Goal: Transaction & Acquisition: Download file/media

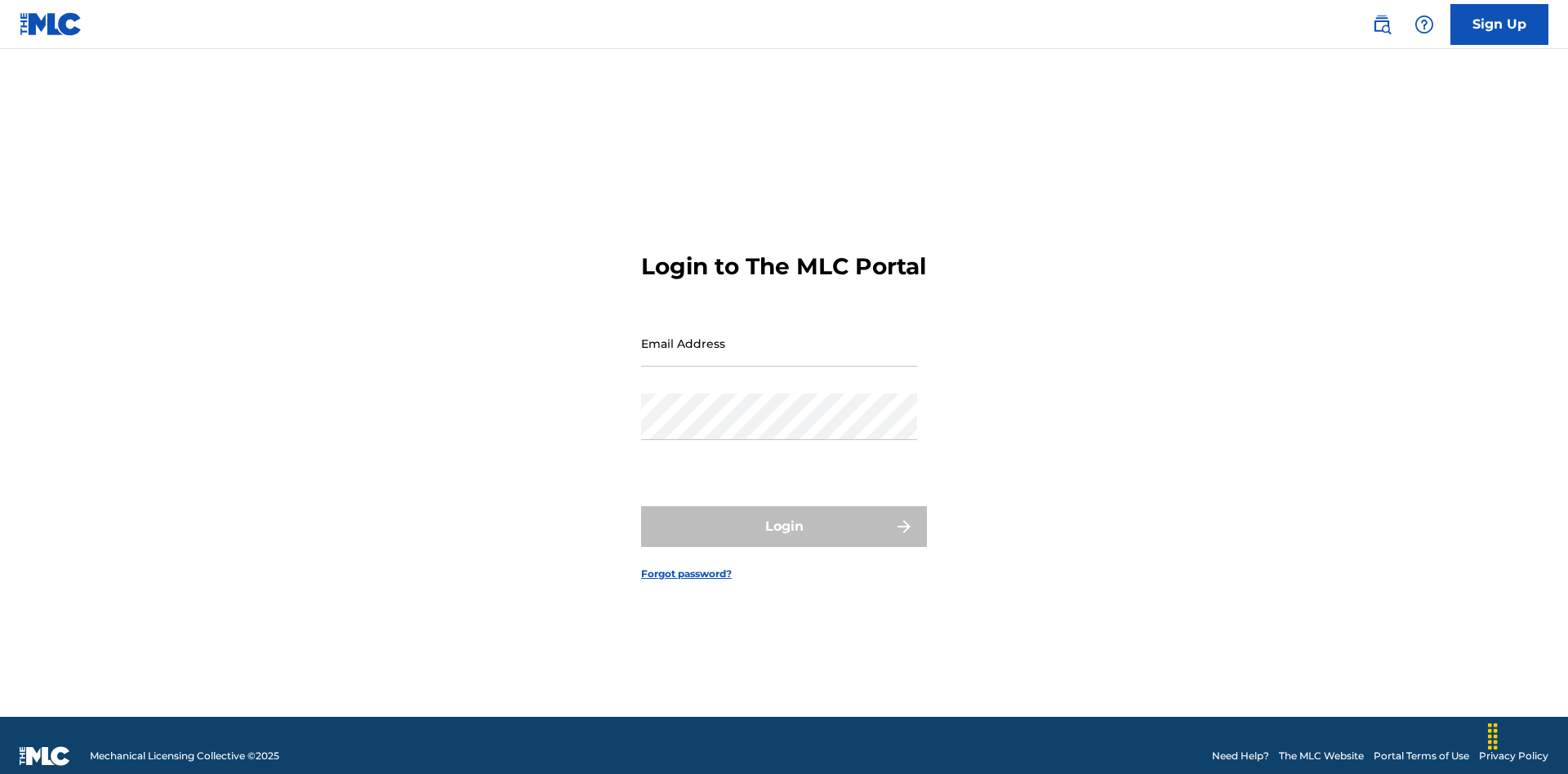
scroll to position [21, 0]
click at [779, 336] on input "Email Address" at bounding box center [779, 344] width 276 height 47
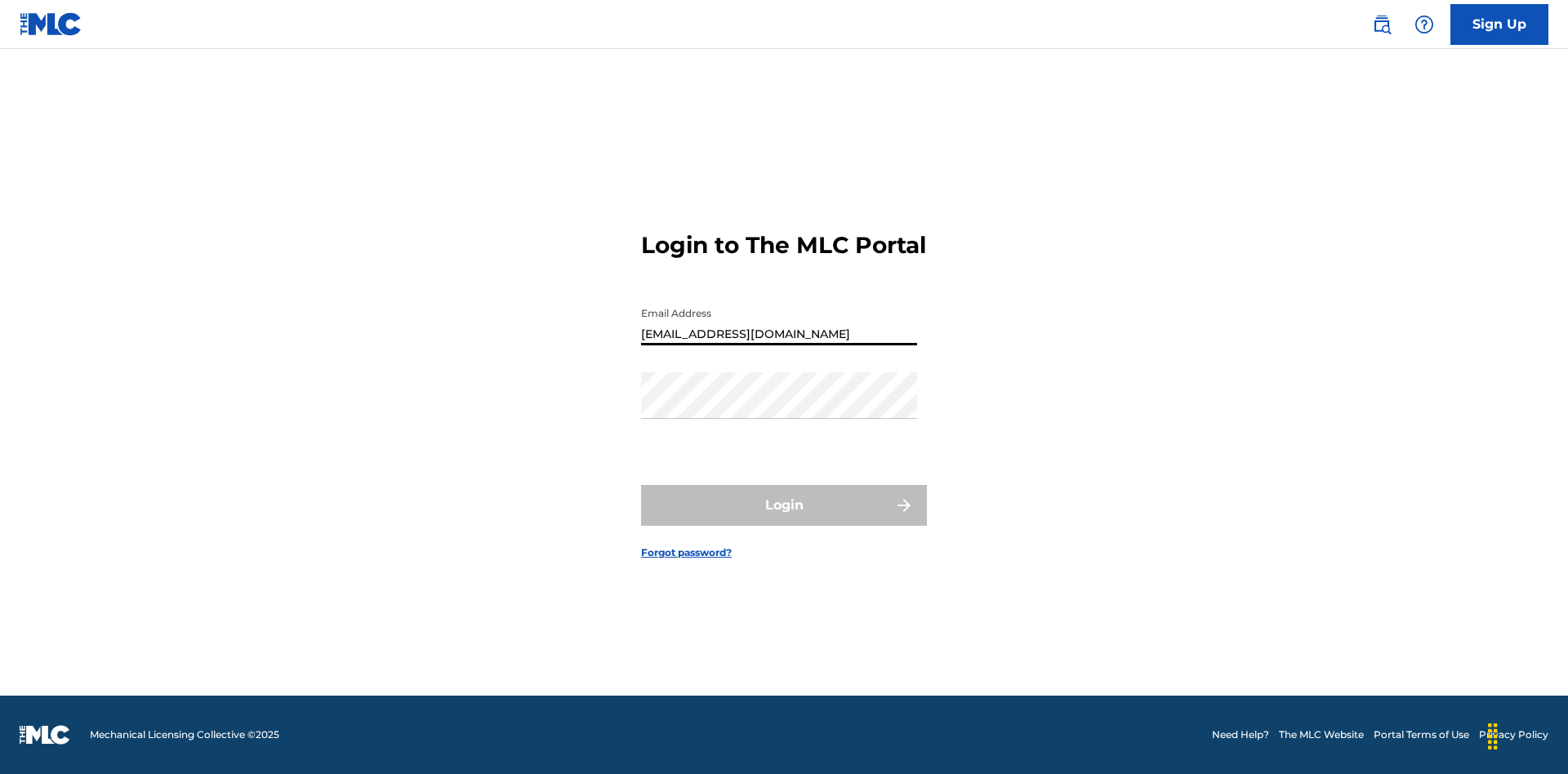
type input "[EMAIL_ADDRESS][DOMAIN_NAME]"
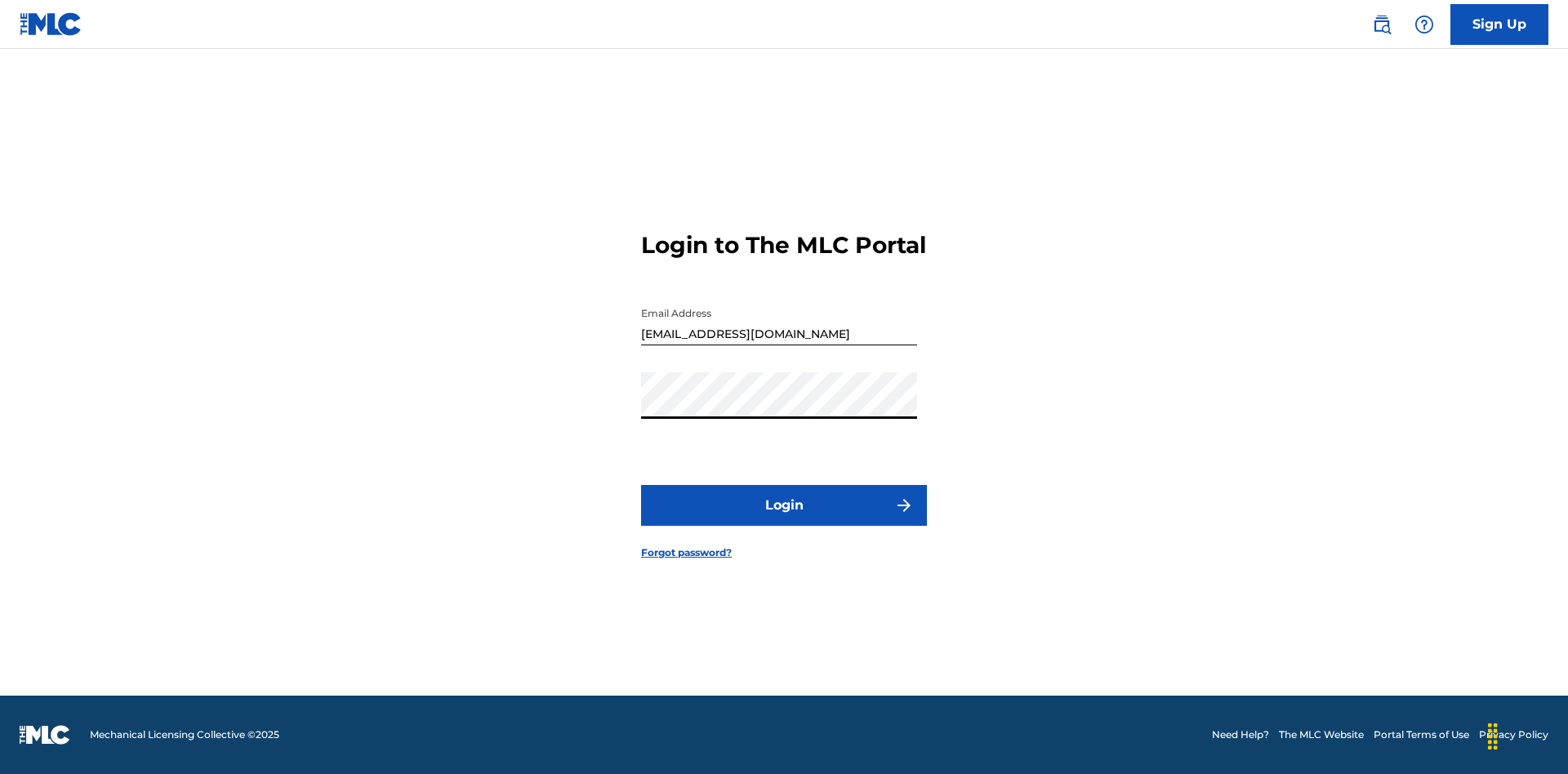
click at [784, 520] on button "Login" at bounding box center [784, 505] width 286 height 41
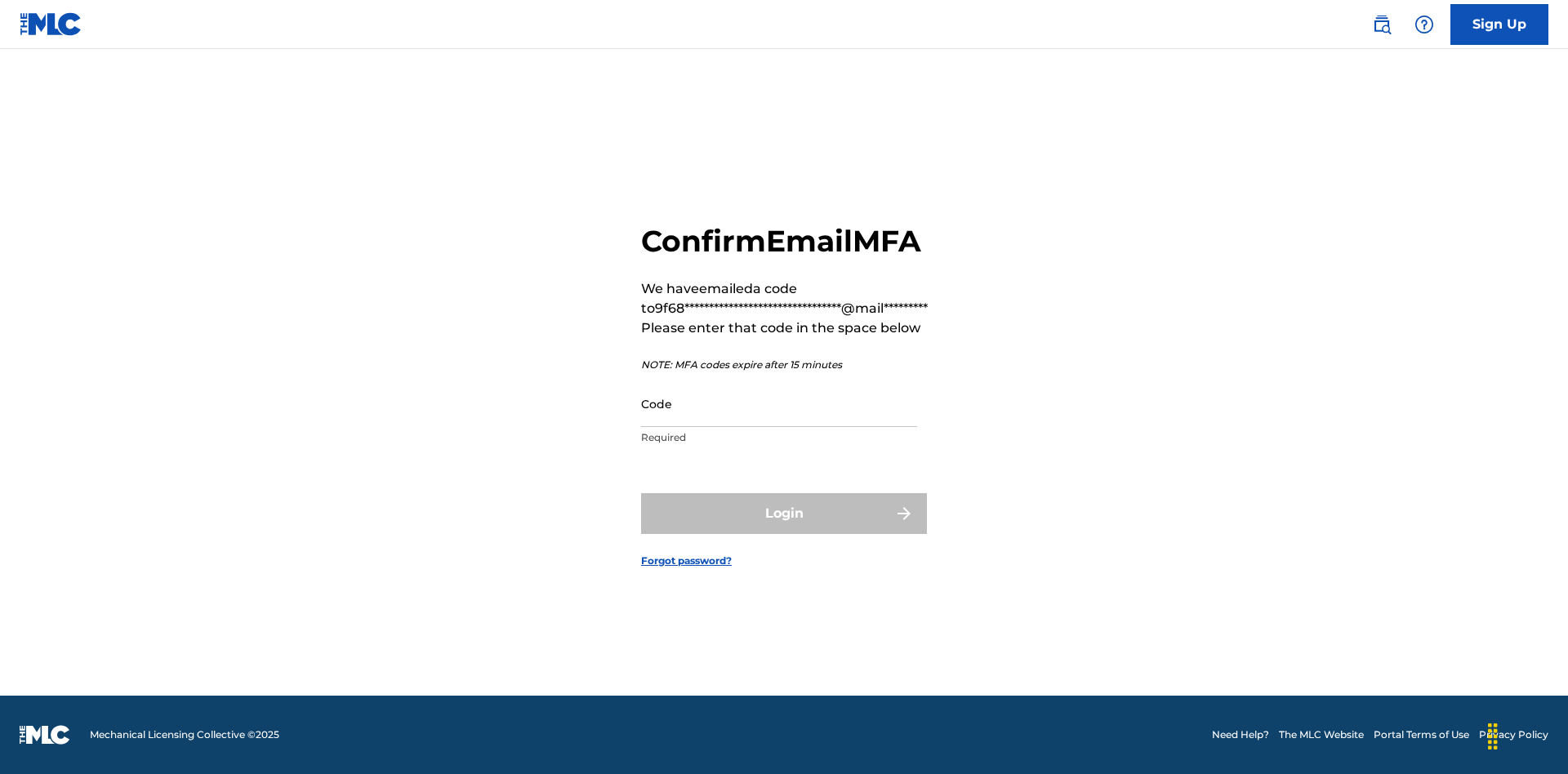
click at [779, 403] on input "Code" at bounding box center [779, 404] width 276 height 47
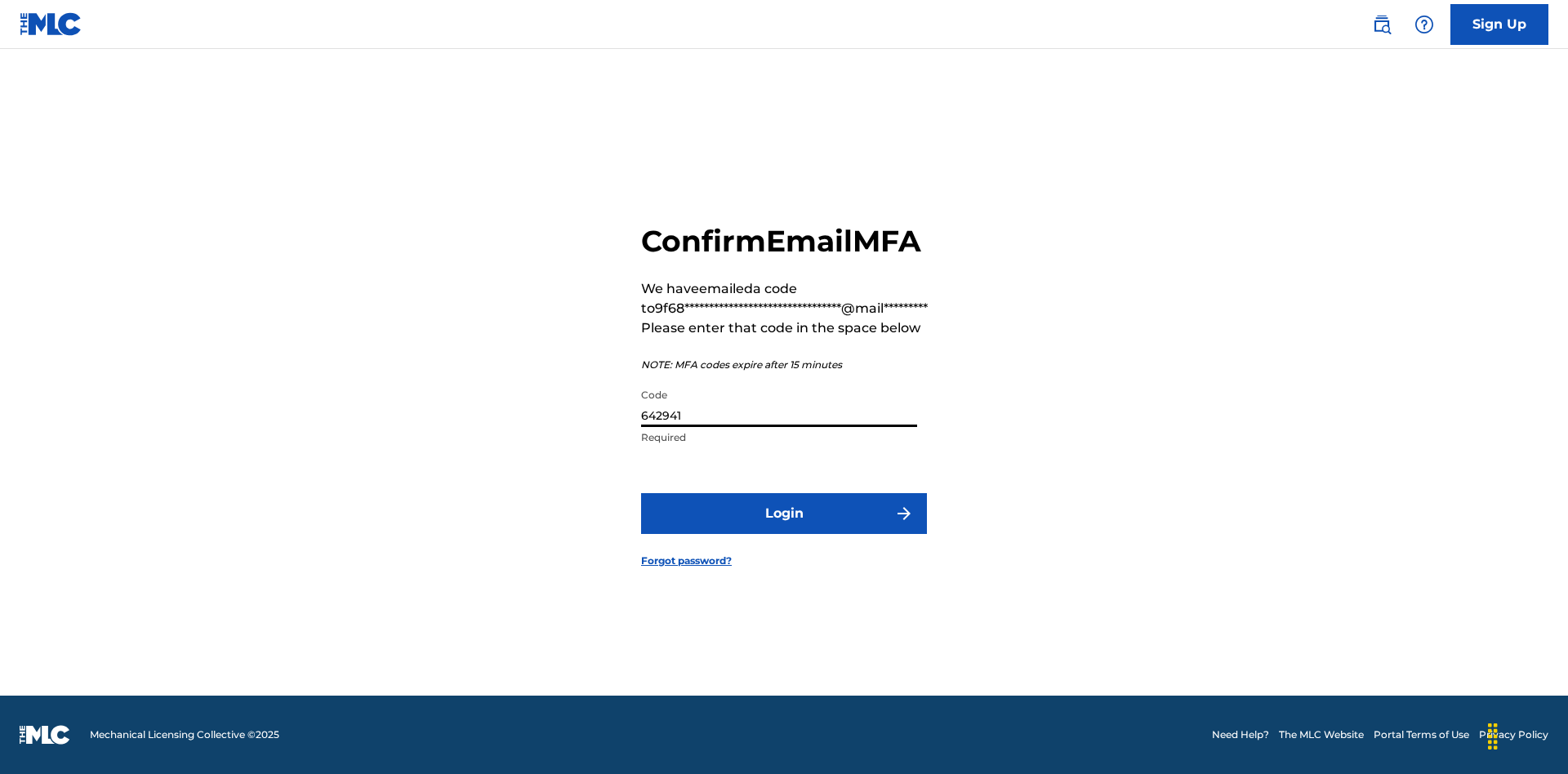
type input "642941"
click at [784, 513] on button "Login" at bounding box center [784, 514] width 286 height 41
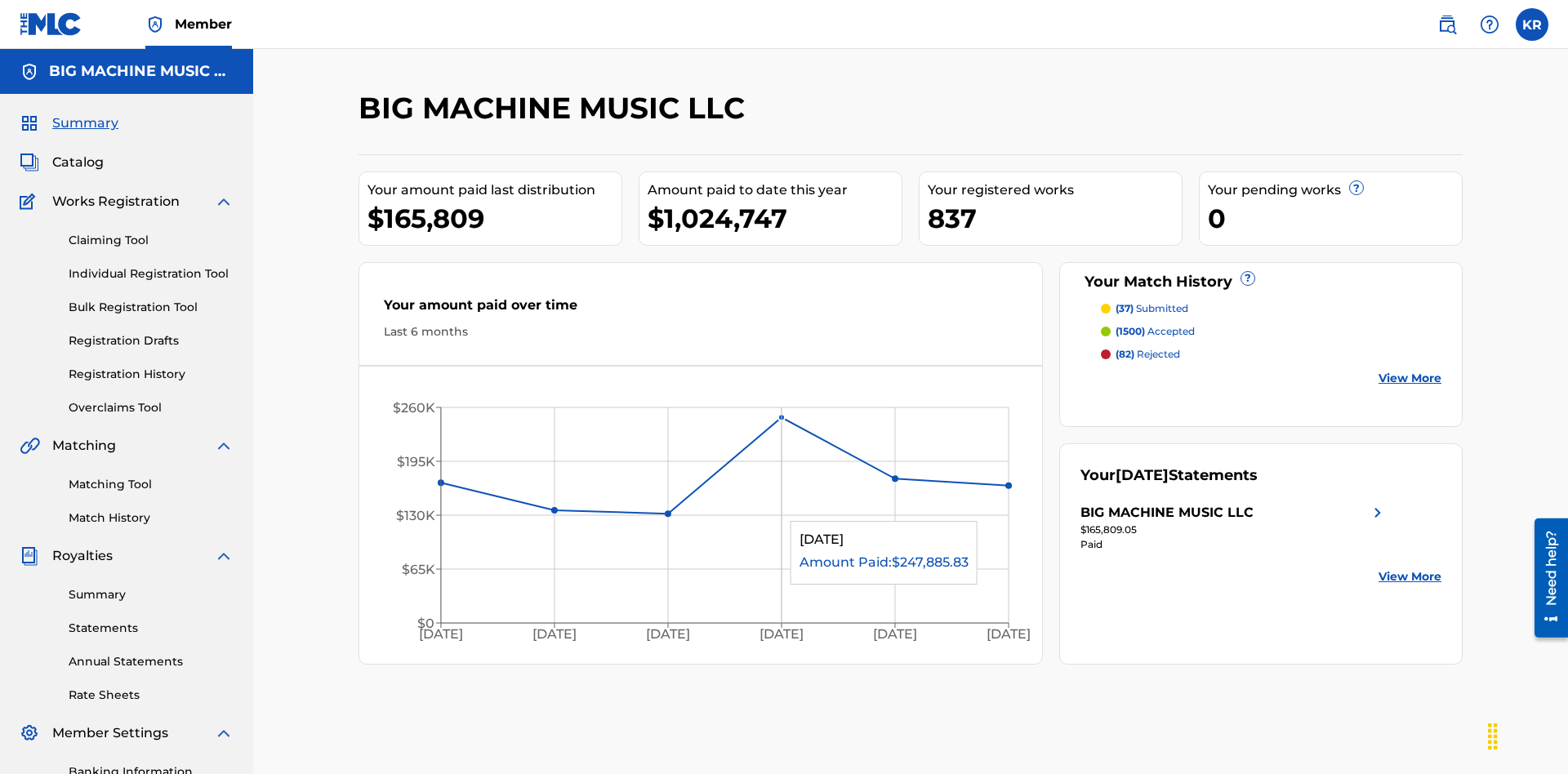
click at [152, 620] on link "Statements" at bounding box center [152, 628] width 165 height 17
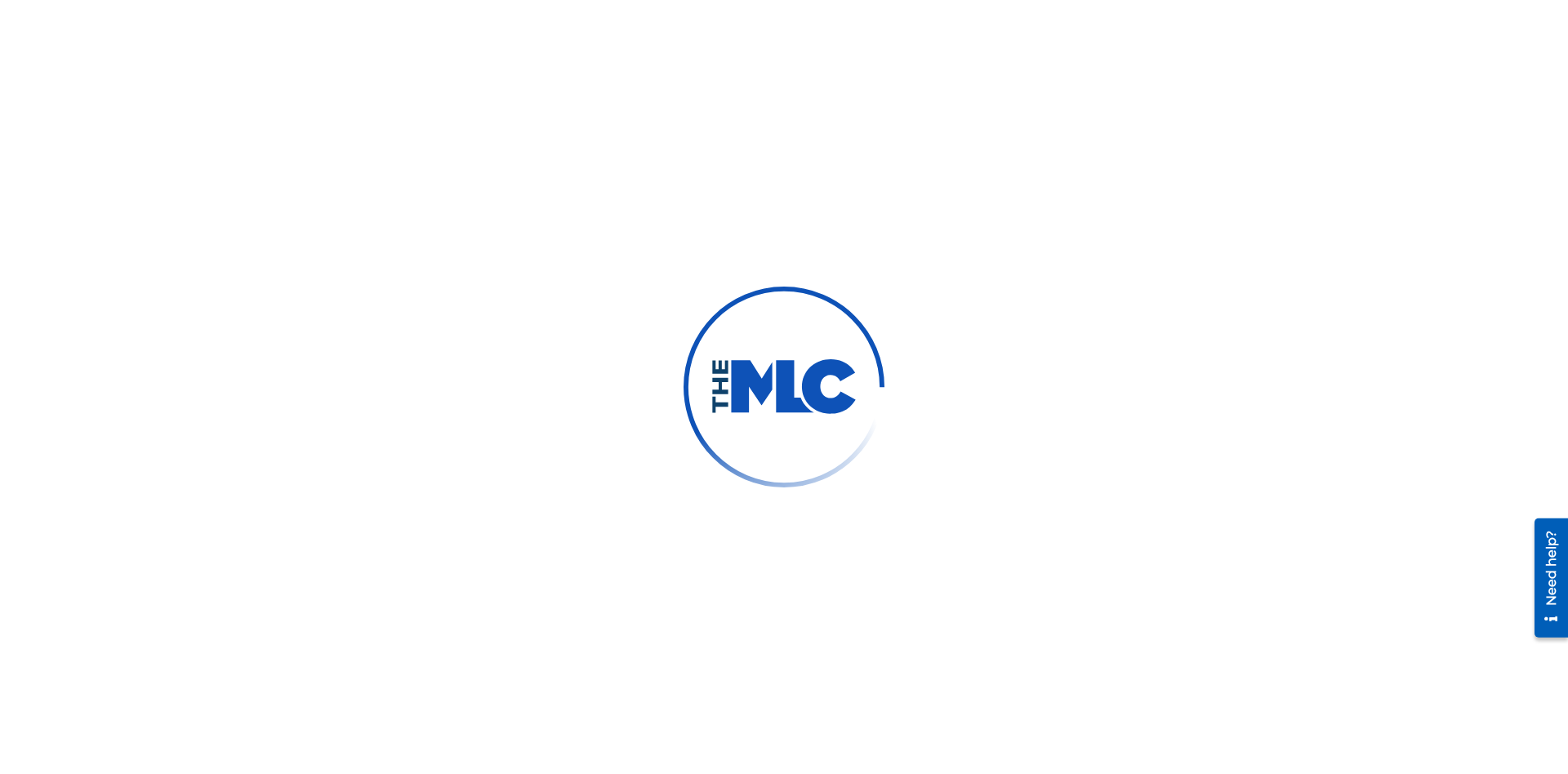
scroll to position [243, 0]
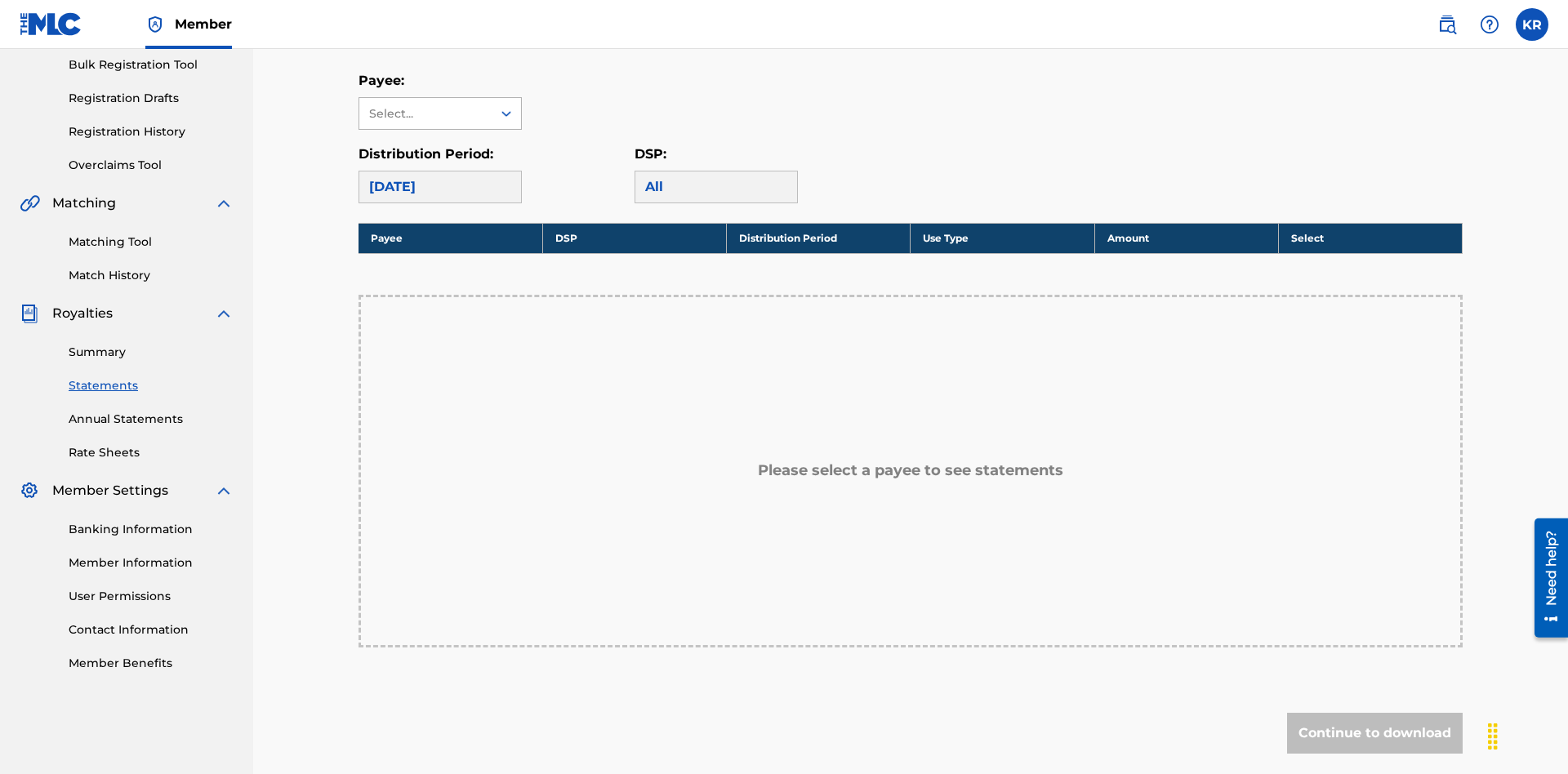
click at [426, 114] on div "Select..." at bounding box center [425, 114] width 111 height 17
click at [440, 160] on div "BIG MACHINE MUSIC LLC" at bounding box center [440, 160] width 161 height 60
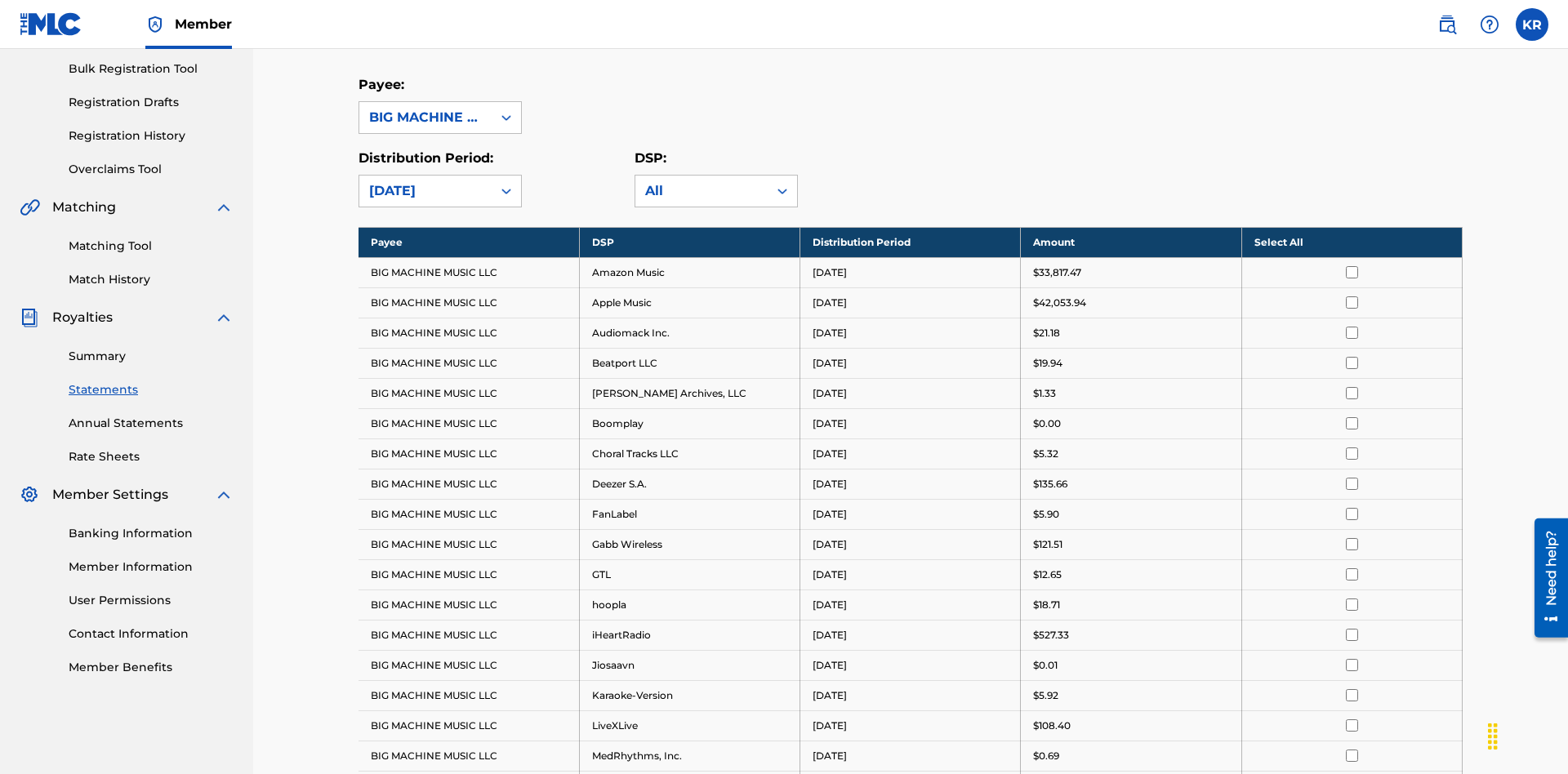
scroll to position [316, 0]
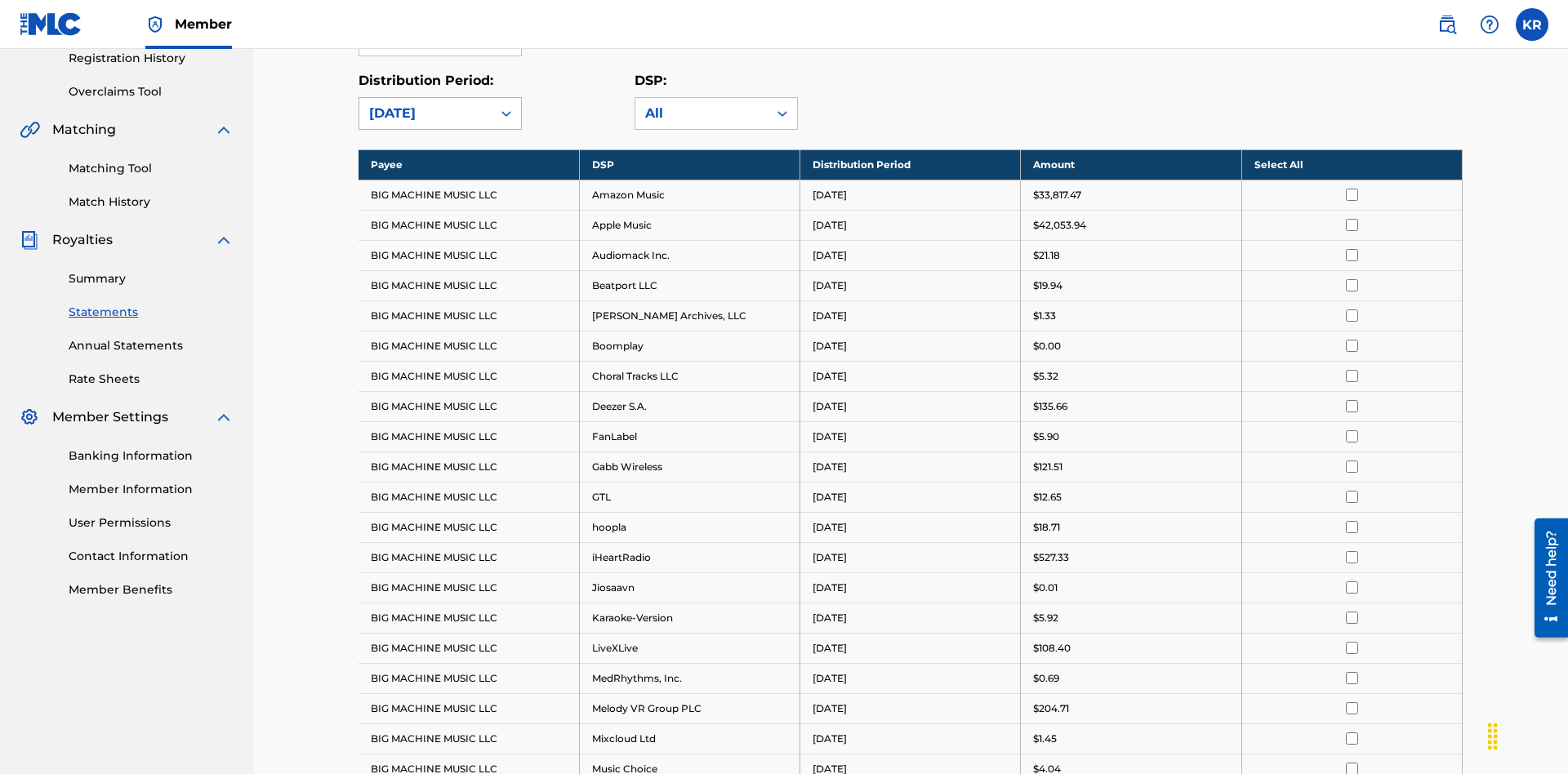
click at [426, 114] on div "[DATE]" at bounding box center [426, 114] width 113 height 19
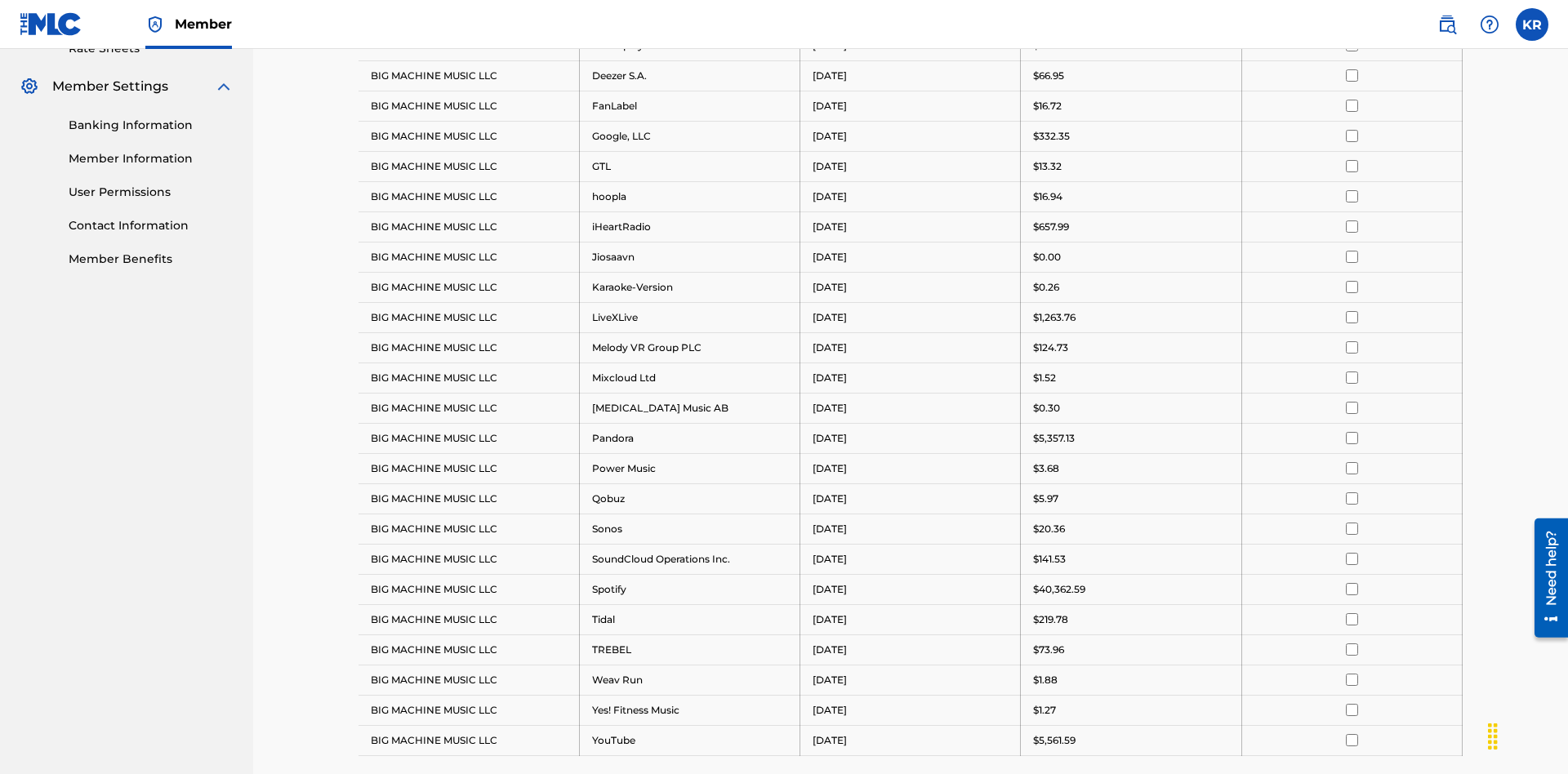
click at [1351, 190] on input "checkbox" at bounding box center [1351, 196] width 13 height 13
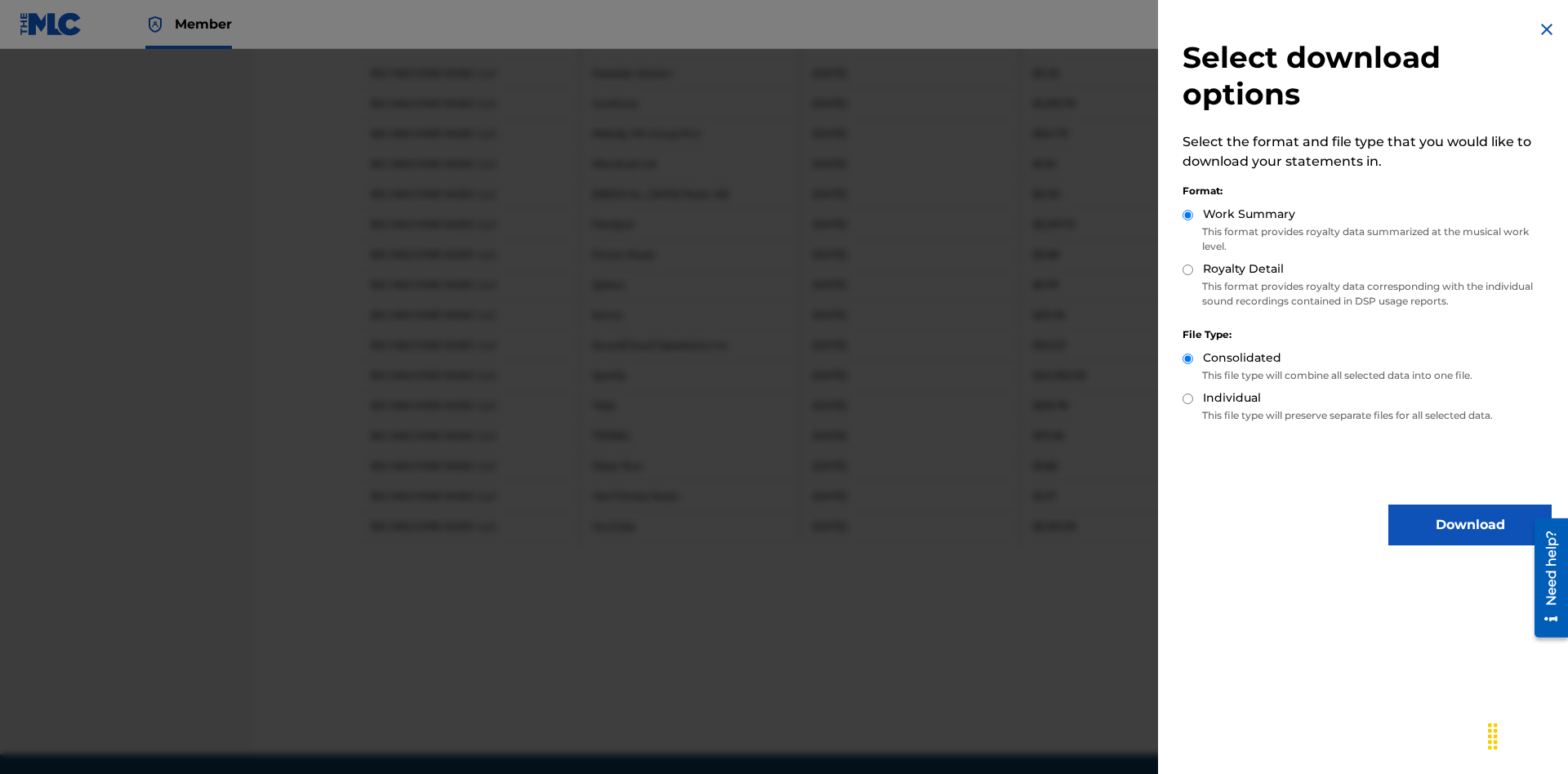
click at [1470, 525] on button "Download" at bounding box center [1470, 525] width 163 height 41
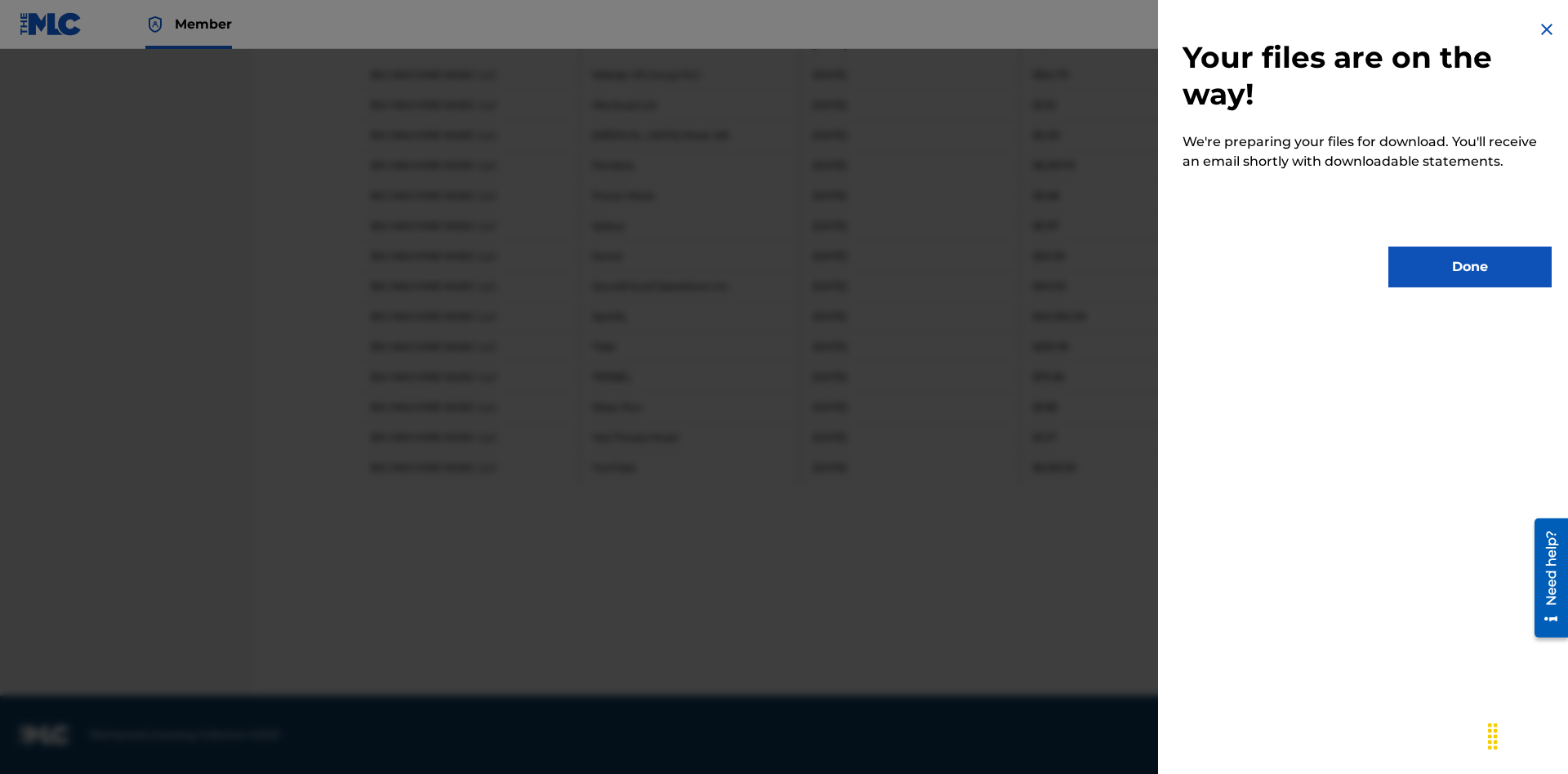
click at [1470, 267] on button "Done" at bounding box center [1470, 267] width 163 height 41
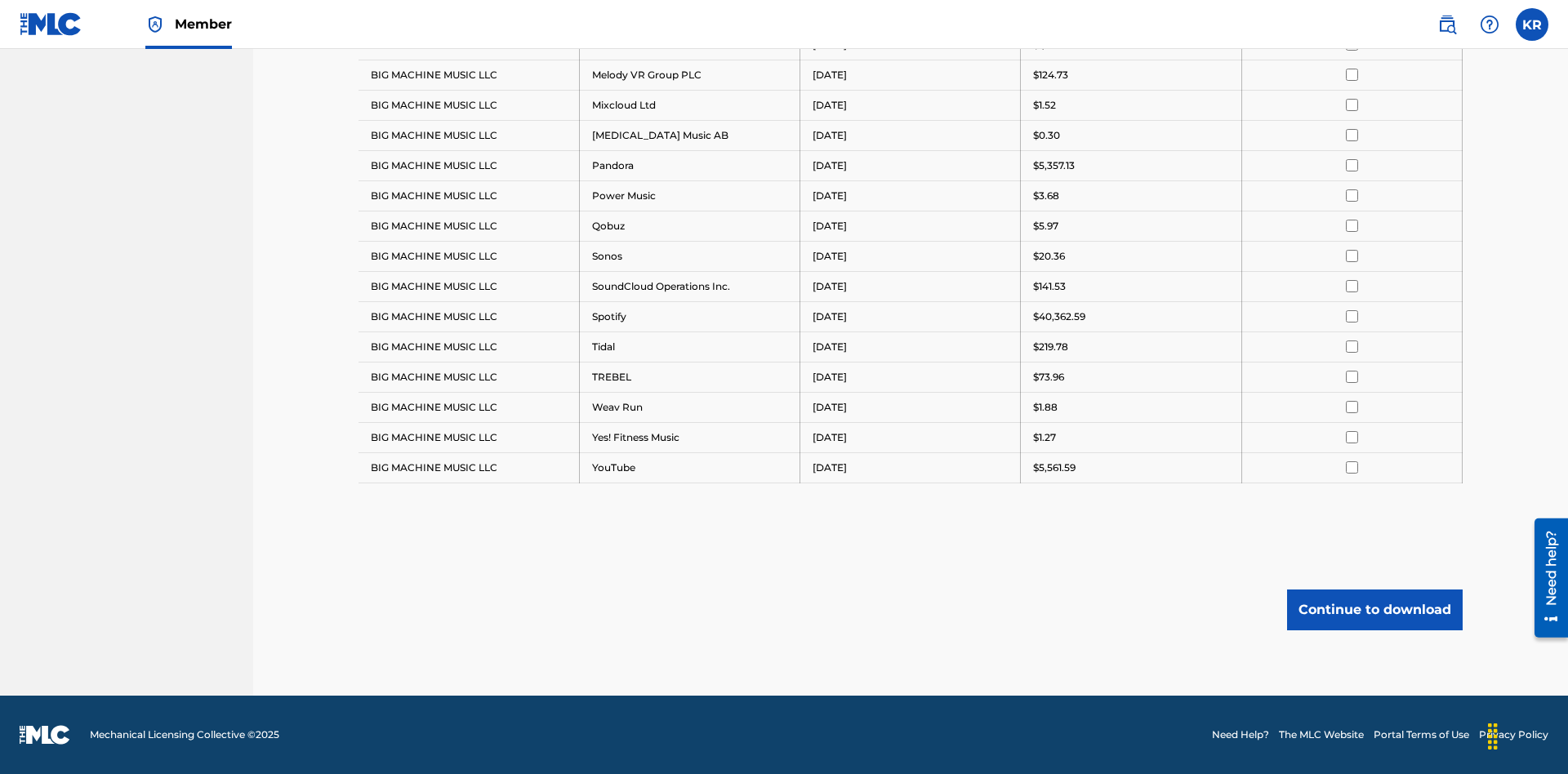
click at [1375, 609] on button "Continue to download" at bounding box center [1375, 610] width 176 height 41
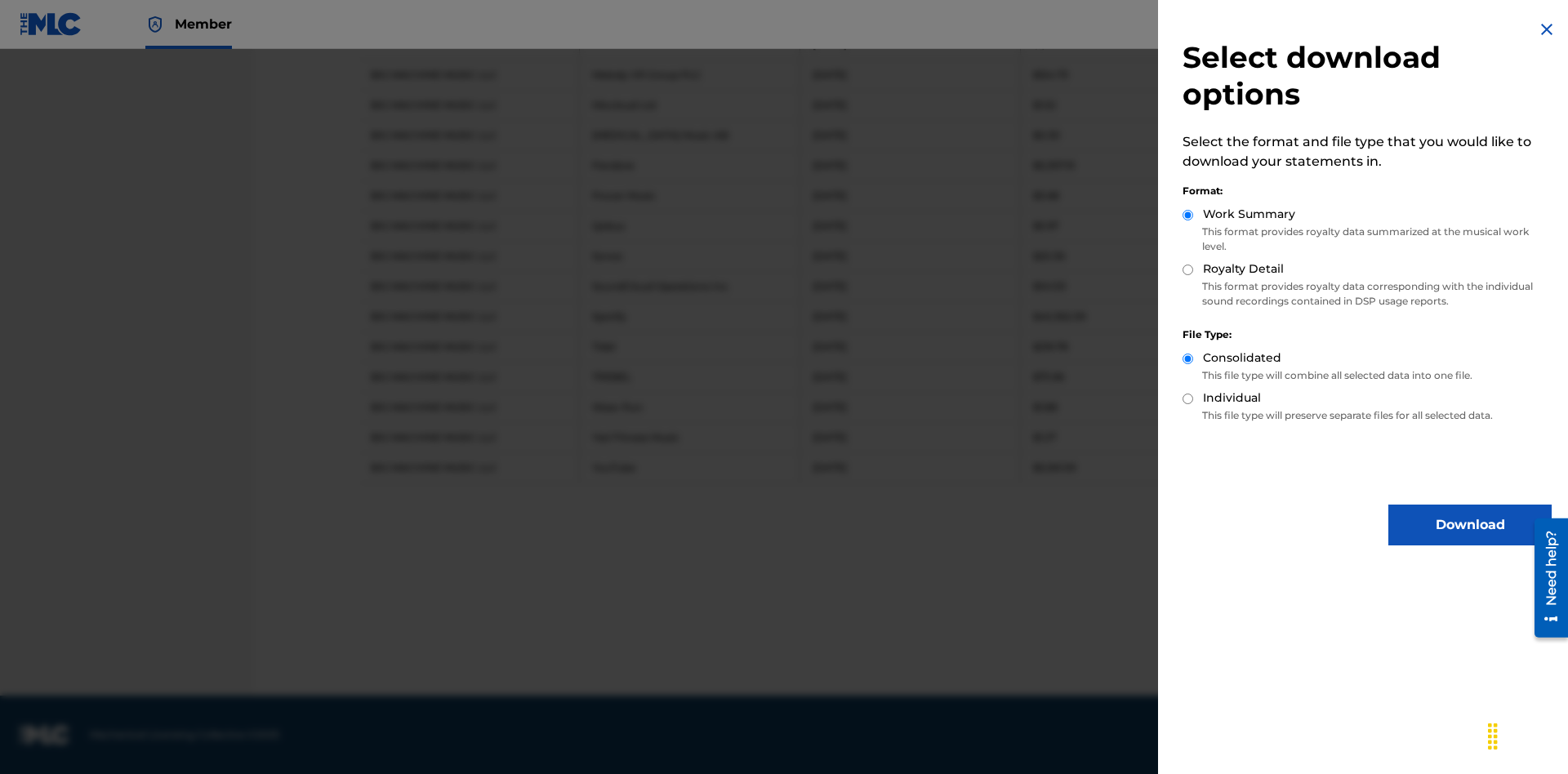
click at [1188, 269] on input "Royalty Detail" at bounding box center [1187, 269] width 11 height 11
radio input "true"
click at [1470, 525] on button "Download" at bounding box center [1470, 525] width 163 height 41
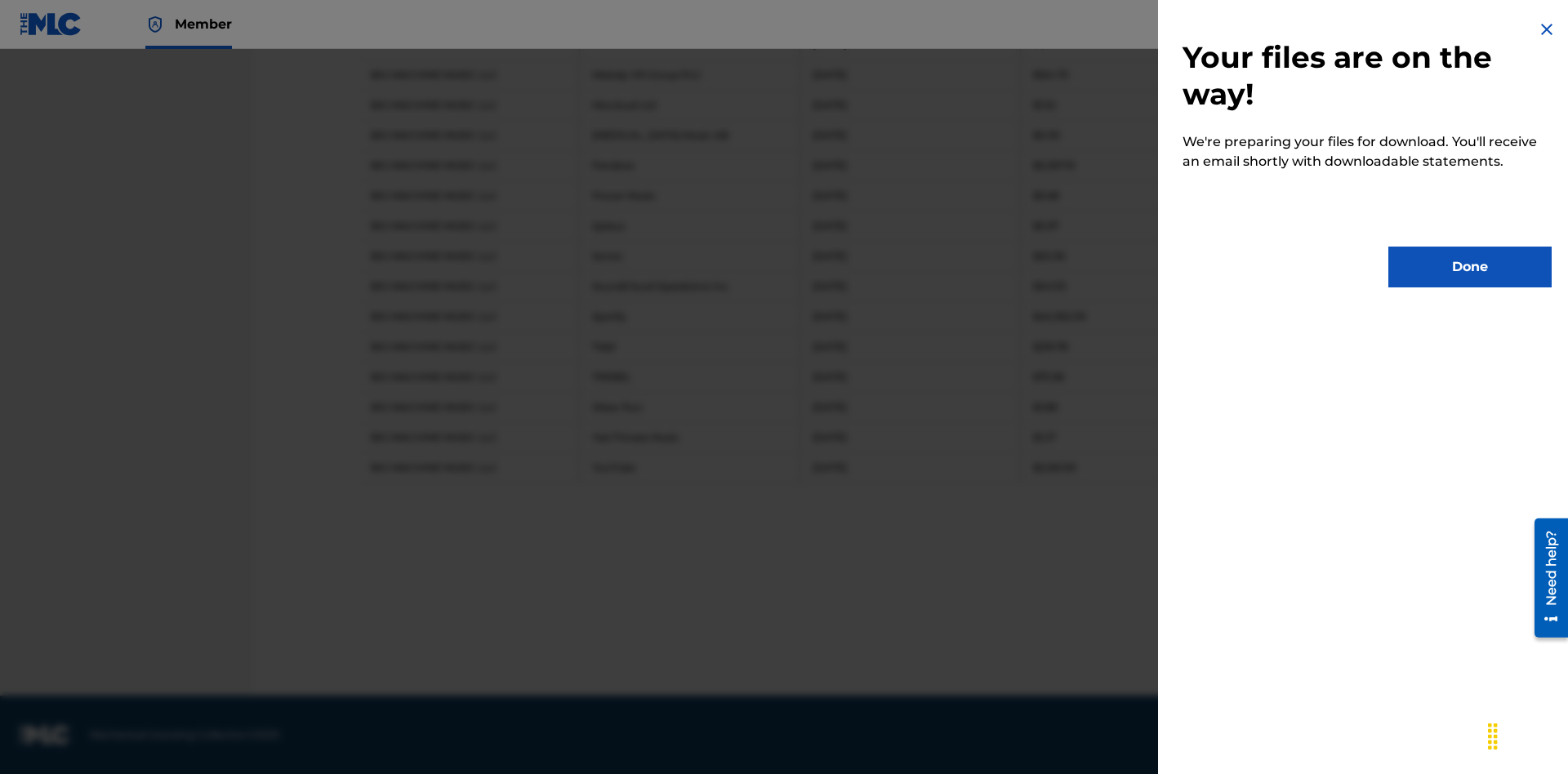
click at [1470, 267] on button "Done" at bounding box center [1470, 267] width 163 height 41
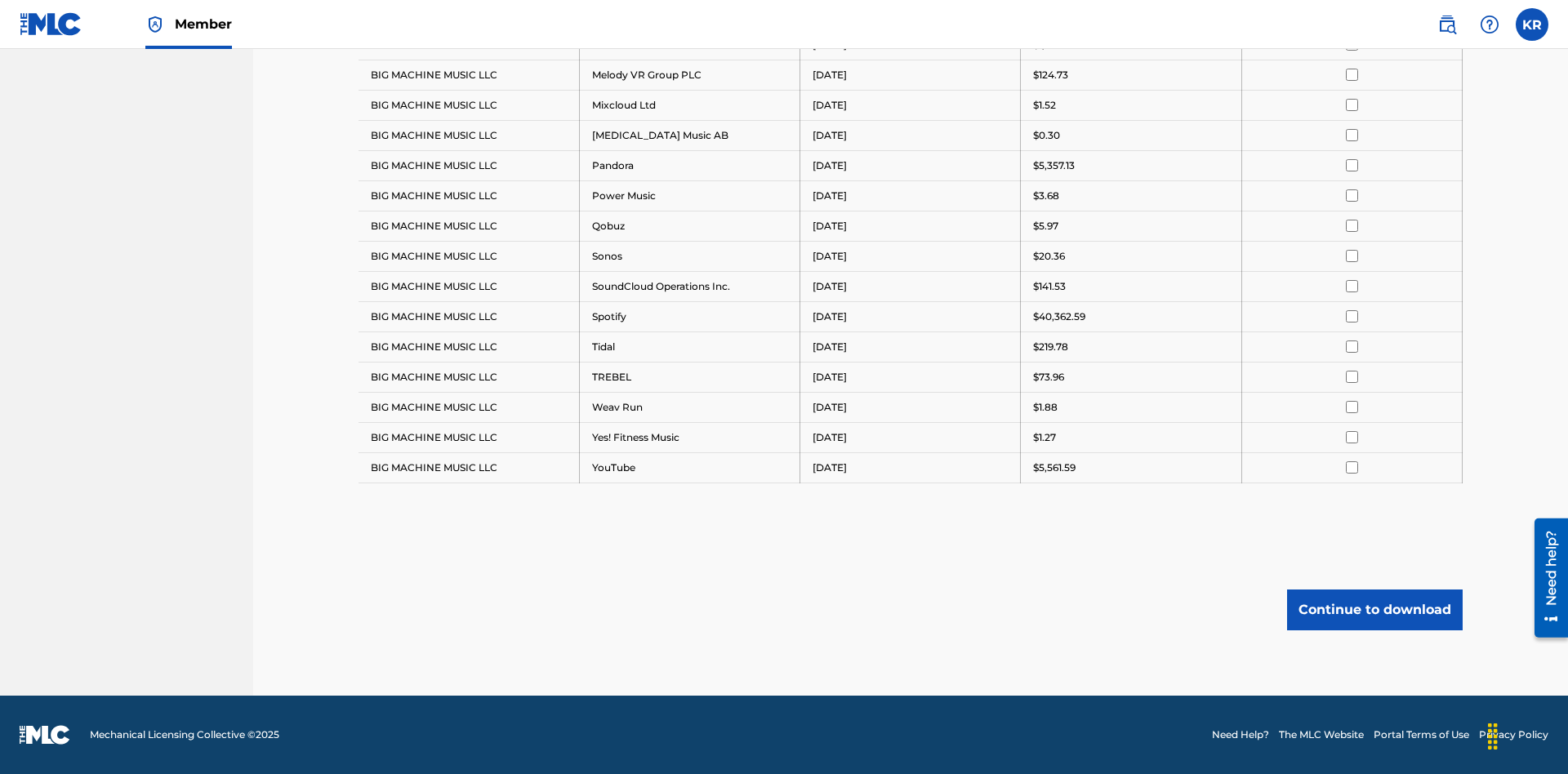
click at [1375, 609] on button "Continue to download" at bounding box center [1375, 610] width 176 height 41
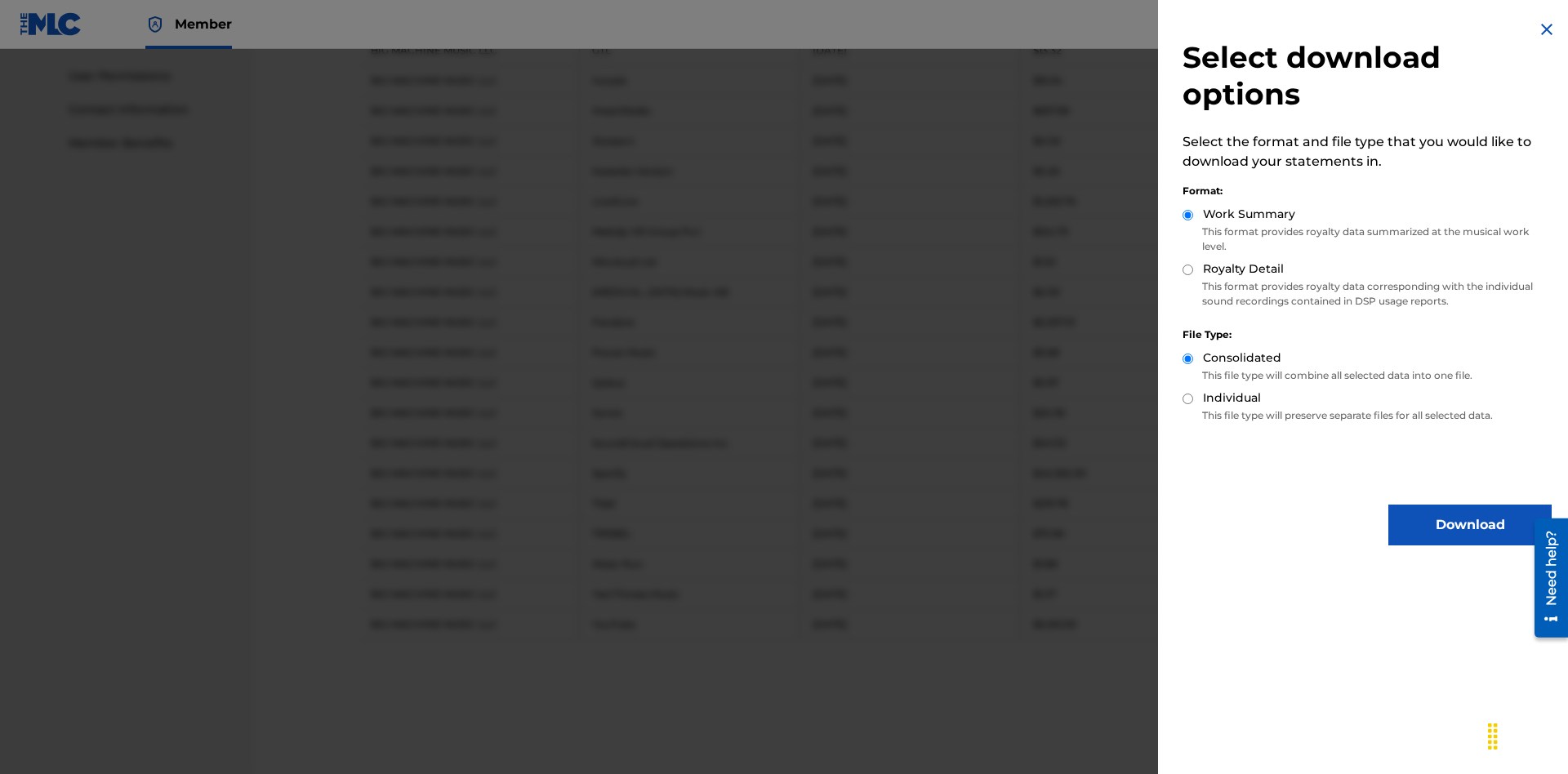
click at [1188, 398] on input "Individual" at bounding box center [1187, 398] width 11 height 11
radio input "true"
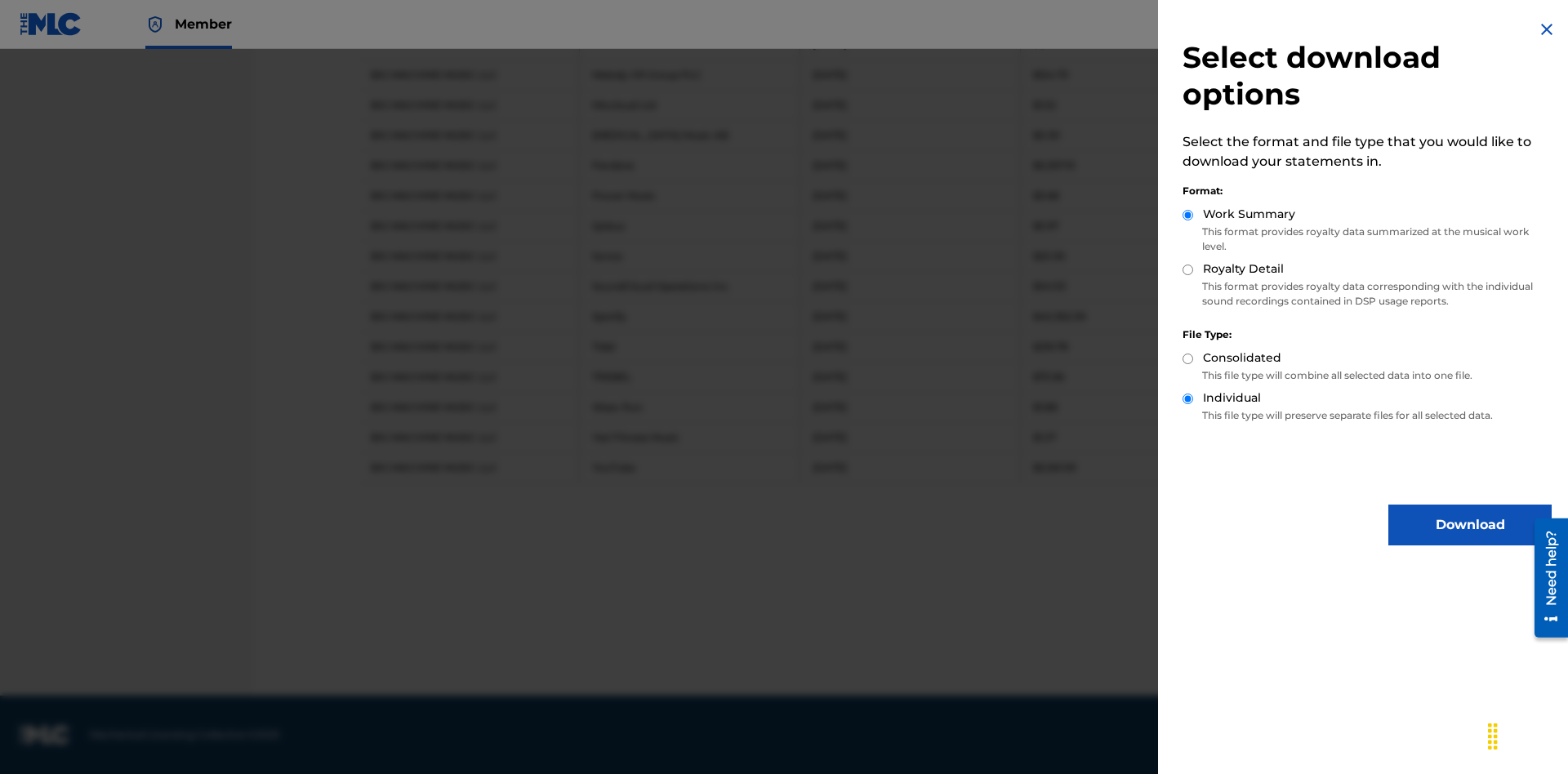
click at [1470, 525] on button "Download" at bounding box center [1470, 525] width 163 height 41
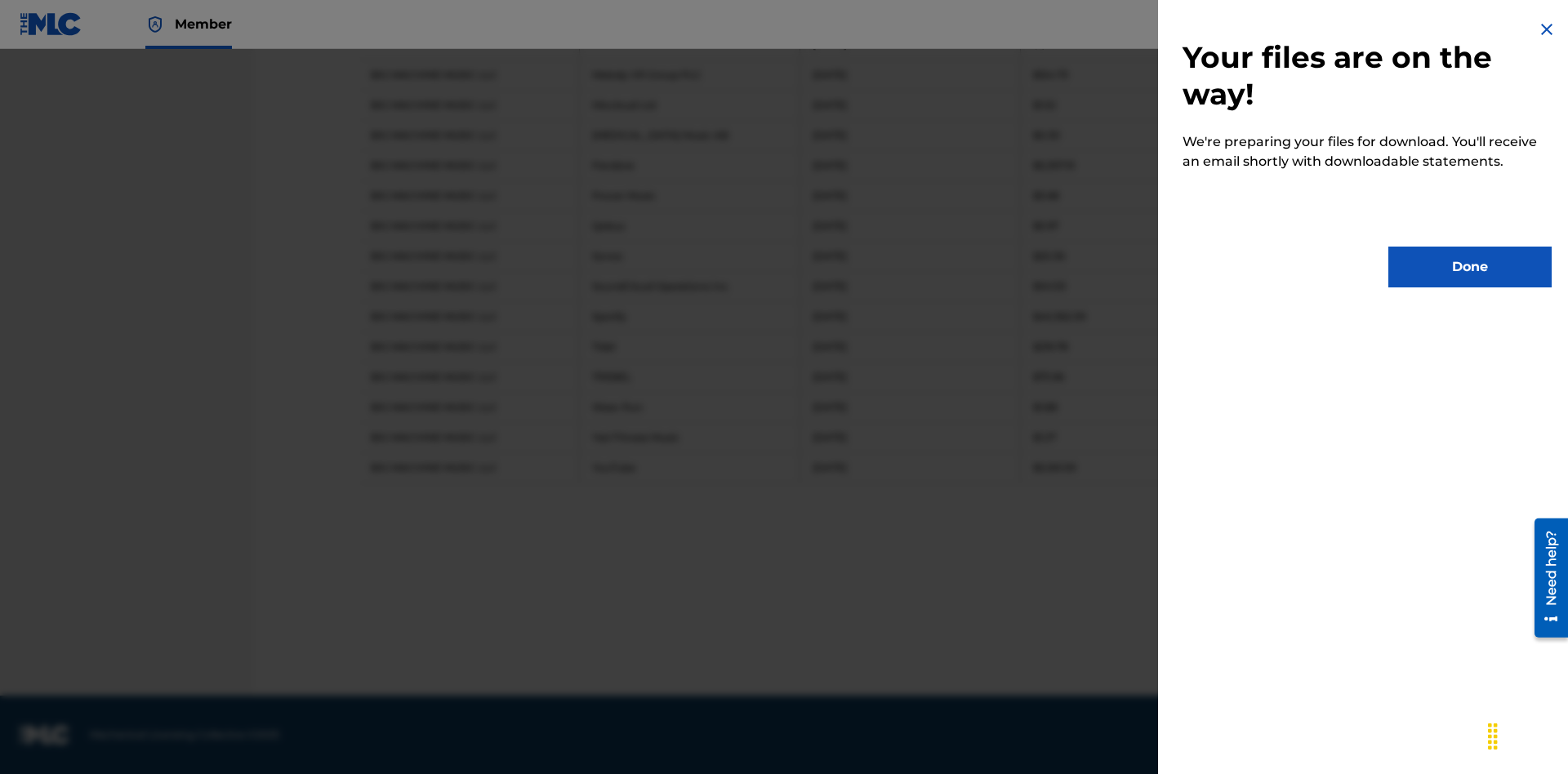
click at [1470, 267] on button "Done" at bounding box center [1470, 267] width 163 height 41
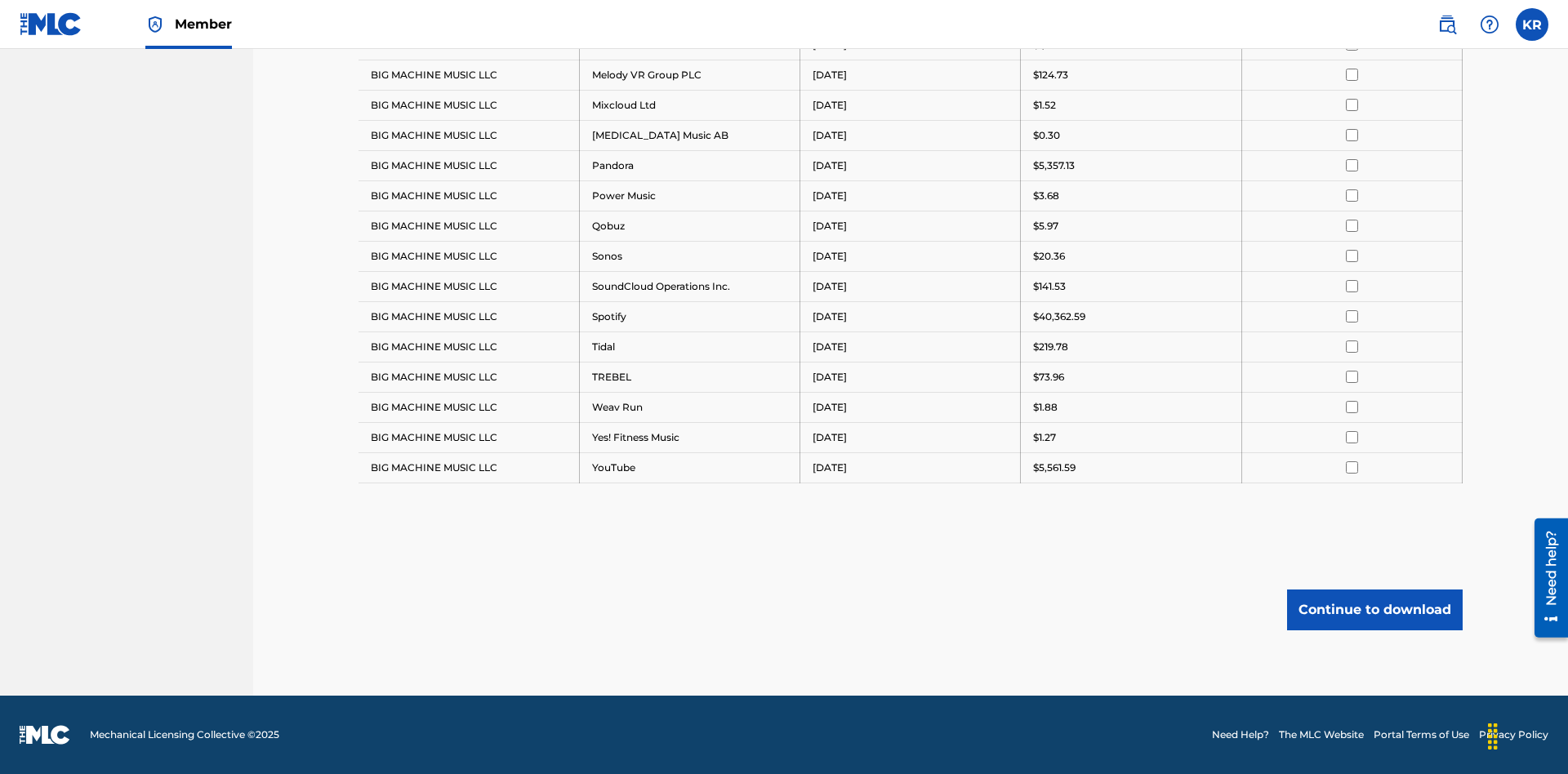
click at [1375, 609] on button "Continue to download" at bounding box center [1375, 610] width 176 height 41
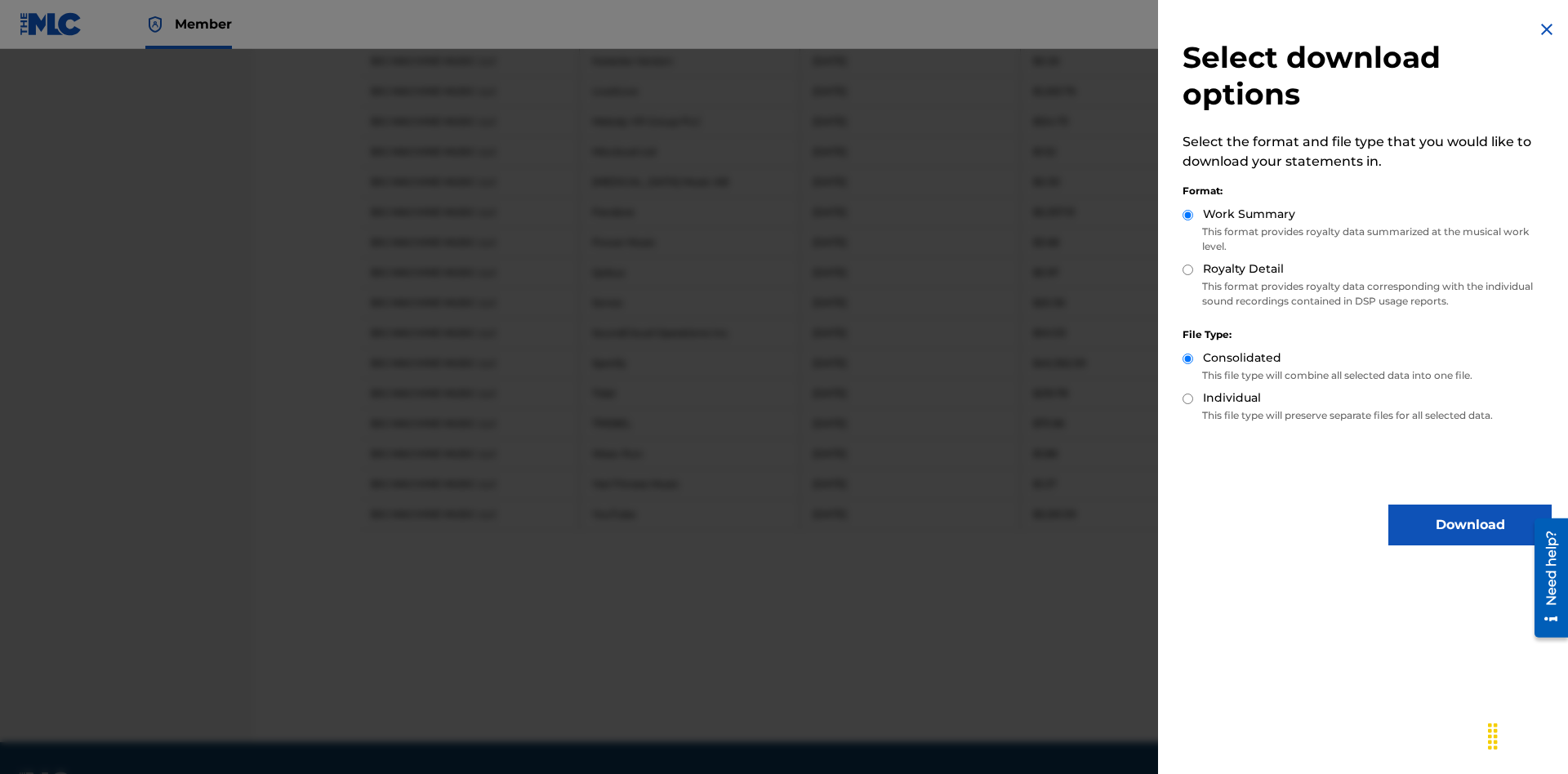
click at [1188, 269] on input "Royalty Detail" at bounding box center [1187, 269] width 11 height 11
radio input "true"
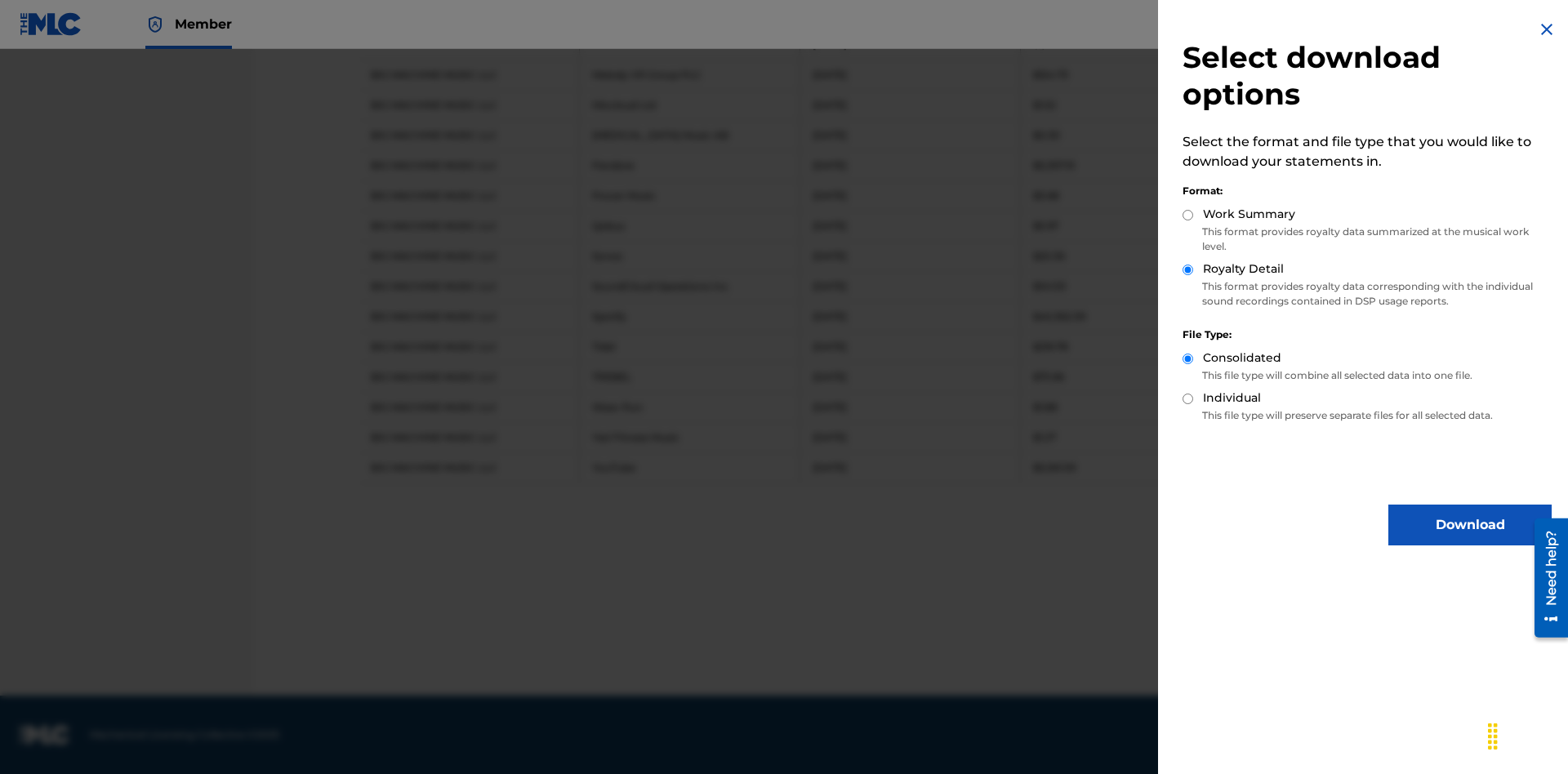
click at [1188, 398] on input "Individual" at bounding box center [1187, 398] width 11 height 11
radio input "true"
click at [1470, 525] on button "Download" at bounding box center [1470, 525] width 163 height 41
